Goal: Transaction & Acquisition: Purchase product/service

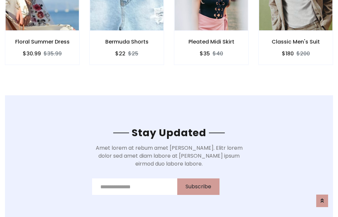
scroll to position [993, 0]
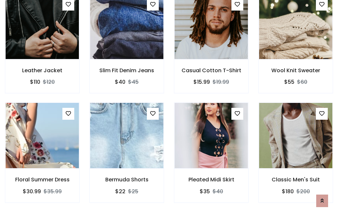
click at [169, 108] on div "Pleated Midi Skirt $35 $40" at bounding box center [211, 157] width 84 height 109
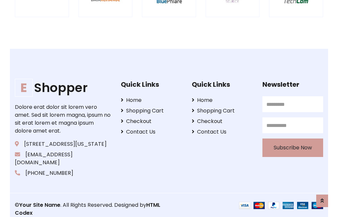
scroll to position [1255, 0]
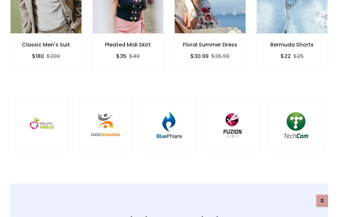
click at [169, 108] on img at bounding box center [169, 126] width 38 height 38
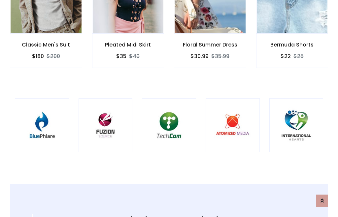
click at [169, 108] on img at bounding box center [169, 126] width 38 height 38
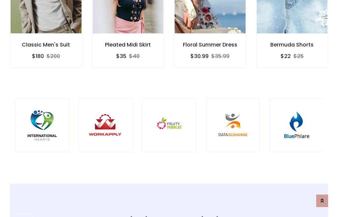
scroll to position [0, 0]
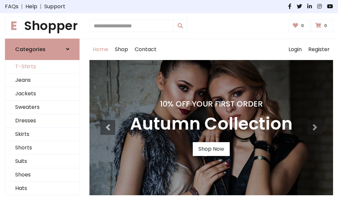
click at [42, 67] on link "T-Shirts" at bounding box center [42, 67] width 74 height 14
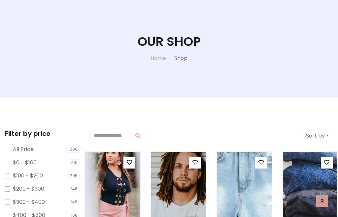
scroll to position [34, 0]
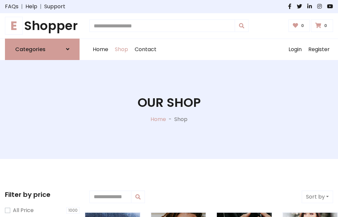
click at [42, 26] on h1 "E Shopper" at bounding box center [42, 25] width 75 height 15
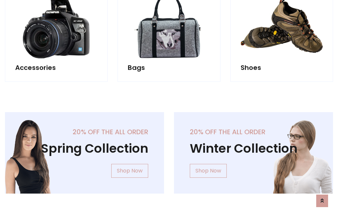
scroll to position [641, 0]
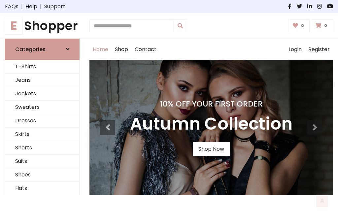
scroll to position [216, 0]
